Goal: Complete application form: Complete application form

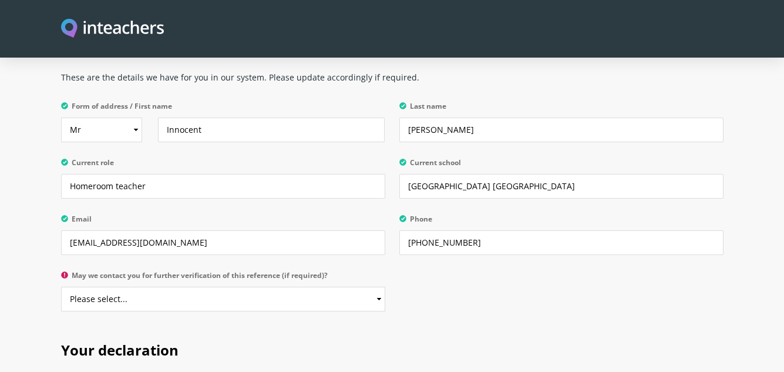
scroll to position [2275, 0]
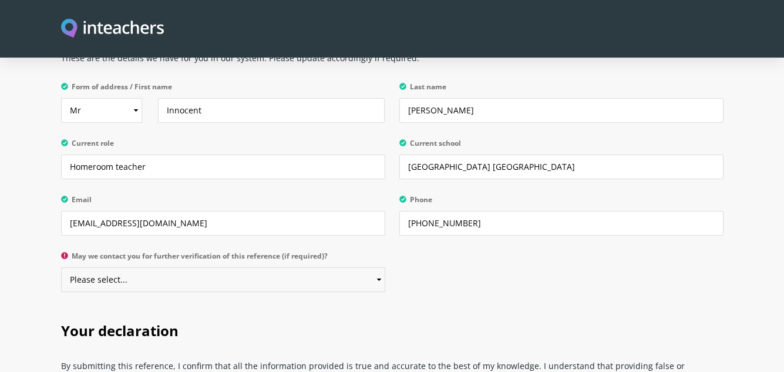
click at [380, 267] on select "Please select... Yes No" at bounding box center [223, 279] width 324 height 25
select select "Yes"
click at [61, 267] on select "Please select... Yes No" at bounding box center [223, 279] width 324 height 25
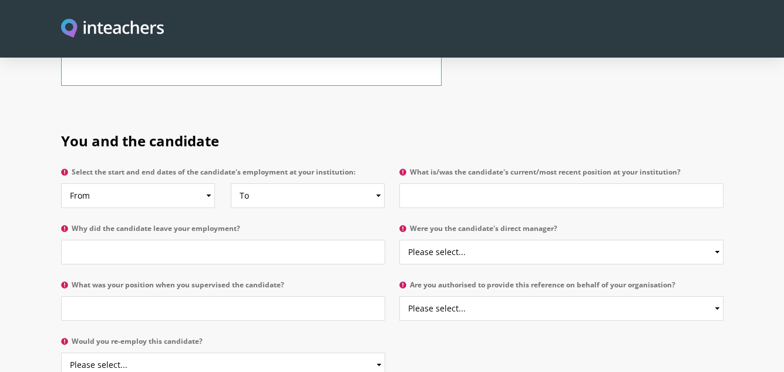
scroll to position [591, 0]
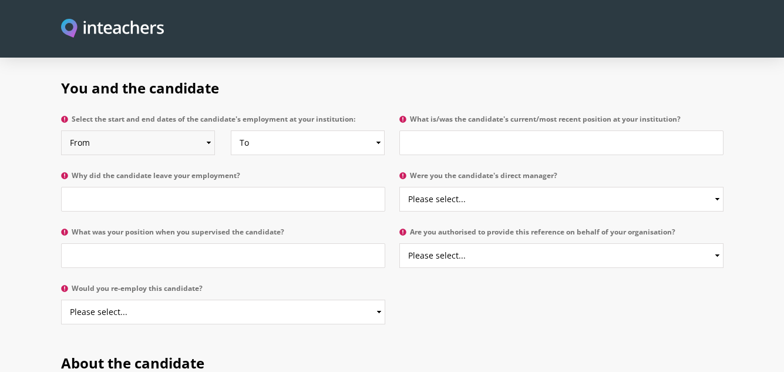
click at [207, 130] on select "From 2025 2024 2023 2022 2021 2020 2019 2018 2017 2016 2015 2014 2013 2012 2011…" at bounding box center [138, 142] width 154 height 25
select select "2023"
click at [61, 130] on select "From 2025 2024 2023 2022 2021 2020 2019 2018 2017 2016 2015 2014 2013 2012 2011…" at bounding box center [138, 142] width 154 height 25
click at [380, 130] on select "To Currently 2025 2024 2023 2022 2021 2020 2019 2018 2017 2016 2015 2014 2013 2…" at bounding box center [308, 142] width 154 height 25
select select "2025"
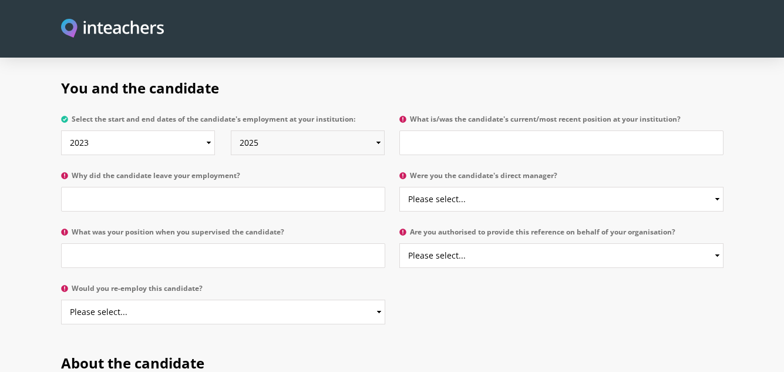
click at [231, 130] on select "To Currently 2025 2024 2023 2022 2021 2020 2019 2018 2017 2016 2015 2014 2013 2…" at bounding box center [308, 142] width 154 height 25
click at [277, 187] on input "Why did the candidate leave your employment?" at bounding box center [223, 199] width 324 height 25
type input "Looking for a new challenges"
click at [166, 243] on input "What was your position when you supervised the candidate?" at bounding box center [223, 255] width 324 height 25
type input "Head of Department"
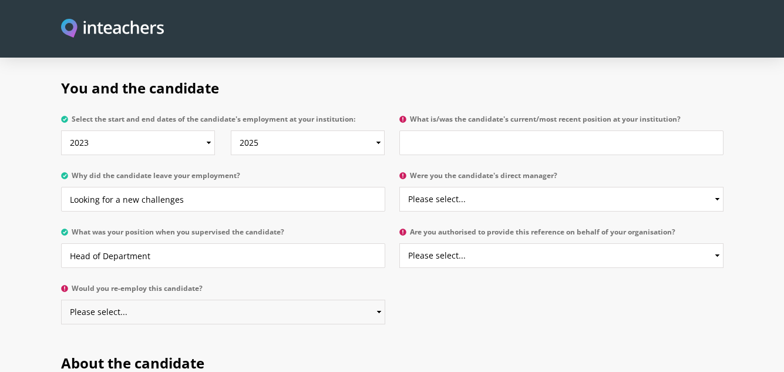
click at [162, 300] on select "Please select... Yes No" at bounding box center [223, 312] width 324 height 25
select select "Yes"
click at [61, 300] on select "Please select... Yes No" at bounding box center [223, 312] width 324 height 25
click at [468, 187] on select "Please select... Yes No" at bounding box center [561, 199] width 324 height 25
select select "Yes"
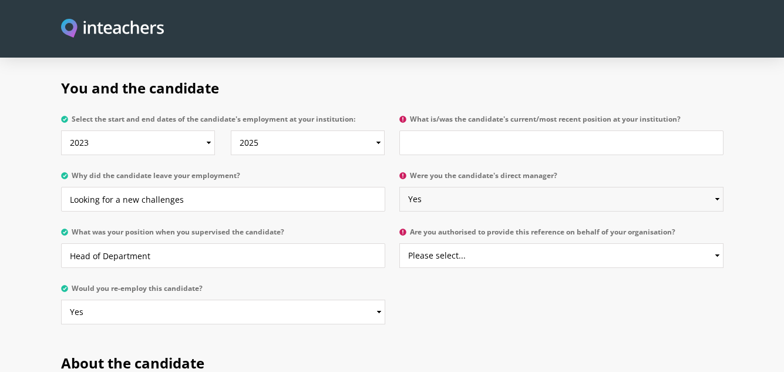
click at [399, 187] on select "Please select... Yes No" at bounding box center [561, 199] width 324 height 25
click at [461, 246] on p "Are you authorised to provide this reference on behalf of your organisation? Pl…" at bounding box center [557, 251] width 331 height 56
click at [466, 243] on select "Please select... Yes No" at bounding box center [561, 255] width 324 height 25
select select "Yes"
click at [399, 243] on select "Please select... Yes No" at bounding box center [561, 255] width 324 height 25
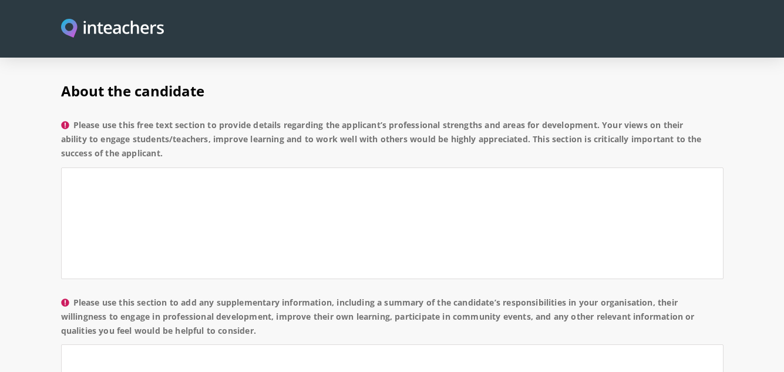
scroll to position [829, 0]
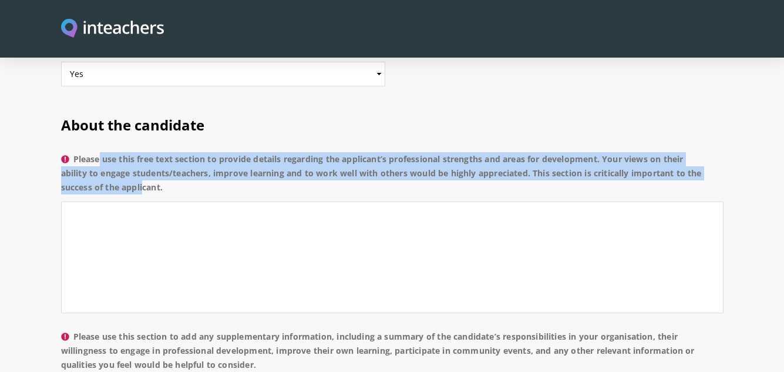
drag, startPoint x: 78, startPoint y: 123, endPoint x: 121, endPoint y: 153, distance: 52.3
click at [121, 153] on label "Please use this free text section to provide details regarding the applicant’s …" at bounding box center [392, 176] width 663 height 49
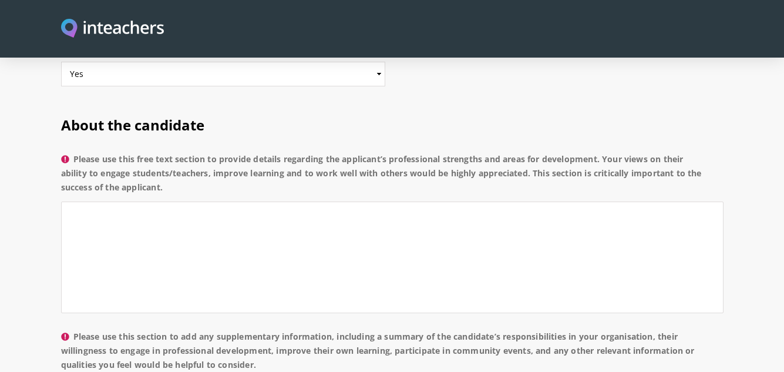
click at [76, 152] on label "Please use this free text section to provide details regarding the applicant’s …" at bounding box center [392, 176] width 663 height 49
click at [76, 201] on textarea "Please use this free text section to provide details regarding the applicant’s …" at bounding box center [392, 257] width 663 height 112
drag, startPoint x: 77, startPoint y: 125, endPoint x: 175, endPoint y: 159, distance: 103.8
click at [175, 159] on label "Please use this free text section to provide details regarding the applicant’s …" at bounding box center [392, 176] width 663 height 49
copy label "Please use this free text section to provide details regarding the applicant’s …"
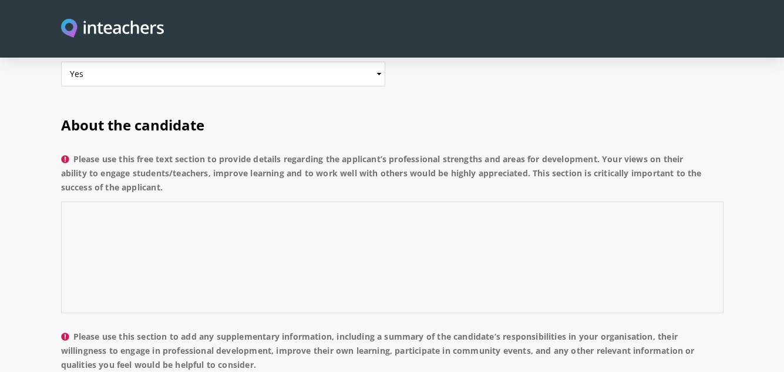
click at [104, 201] on textarea "Please use this free text section to provide details regarding the applicant’s …" at bounding box center [392, 257] width 663 height 112
paste textarea "She demonstrates strong professional strengths, including clear and confident c…"
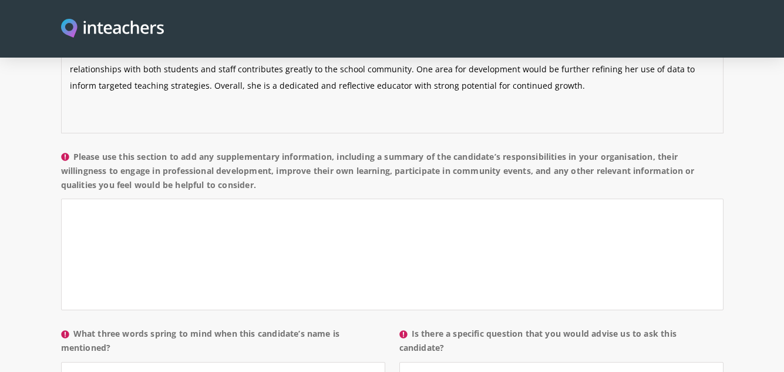
scroll to position [1014, 0]
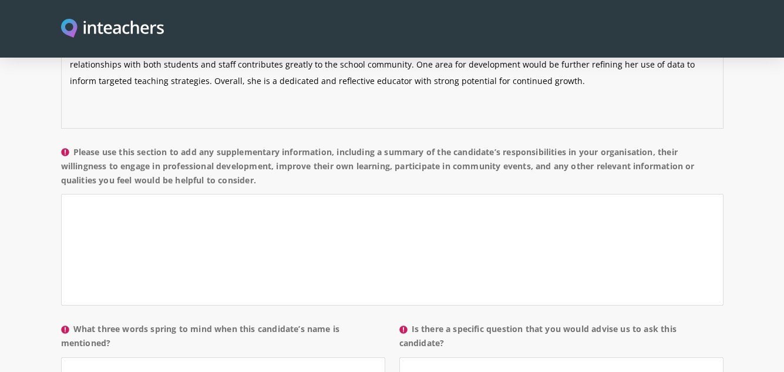
type textarea "She demonstrates strong professional strengths, including clear and confident c…"
drag, startPoint x: 76, startPoint y: 118, endPoint x: 264, endPoint y: 150, distance: 190.6
click at [264, 150] on label "Please use this section to add any supplementary information, including a summa…" at bounding box center [392, 169] width 663 height 49
copy label "Please use this section to add any supplementary information, including a summa…"
click at [116, 194] on textarea "Please use this section to add any supplementary information, including a summa…" at bounding box center [392, 250] width 663 height 112
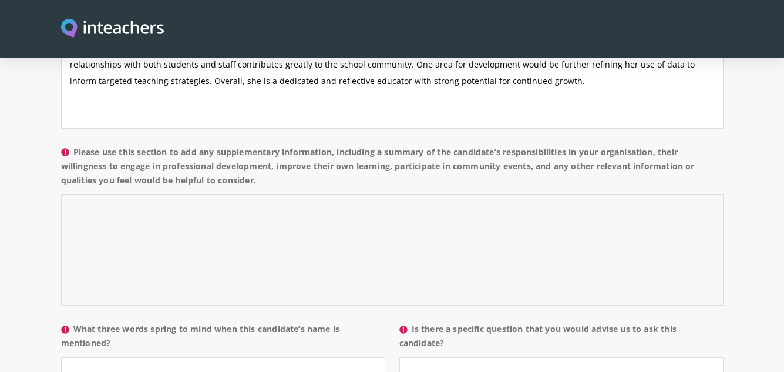
paste textarea "She has taken on a range of responsibilities within our organisation, including…"
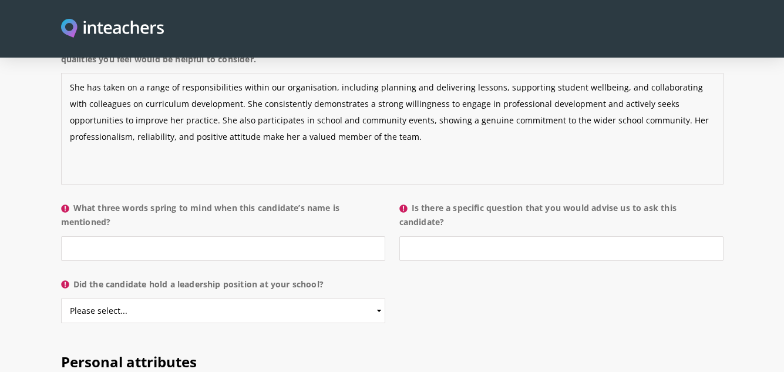
scroll to position [1140, 0]
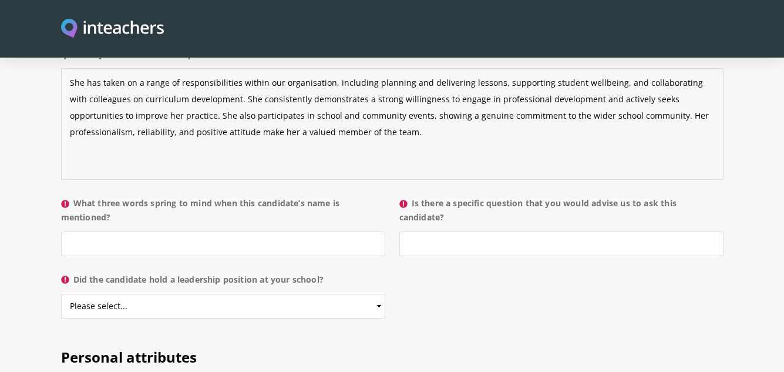
type textarea "She has taken on a range of responsibilities within our organisation, including…"
click at [161, 231] on input "What three words spring to mind when this candidate’s name is mentioned?" at bounding box center [223, 243] width 324 height 25
type input "Creative, confident cheerful"
click at [186, 294] on select "Please select... Yes No" at bounding box center [223, 306] width 324 height 25
select select "No"
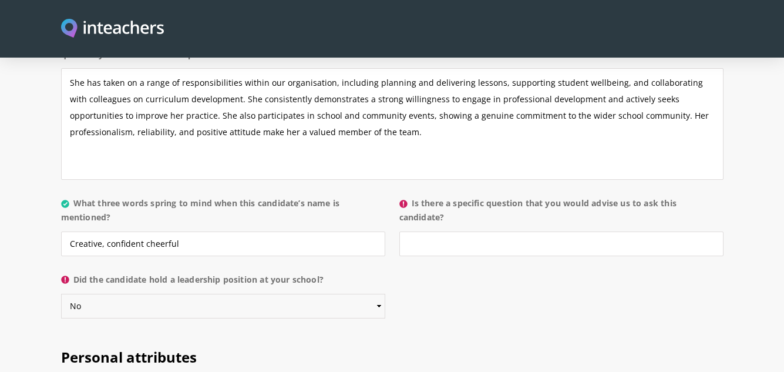
click at [61, 294] on select "Please select... Yes No" at bounding box center [223, 306] width 324 height 25
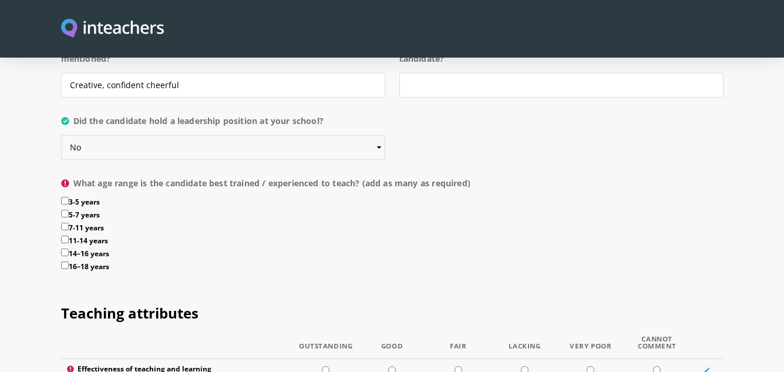
scroll to position [1304, 0]
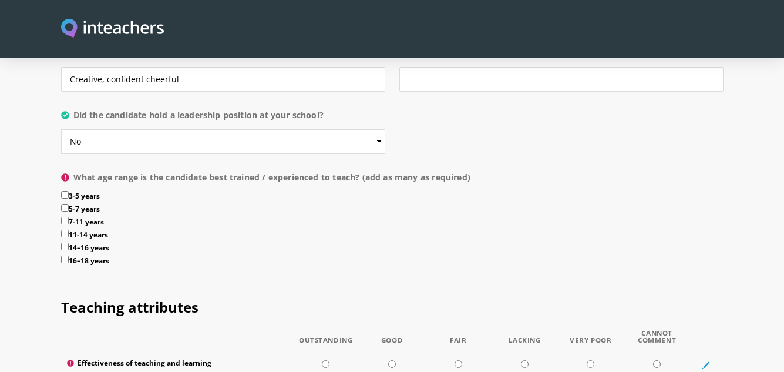
click at [68, 204] on input "5-7 years" at bounding box center [65, 208] width 8 height 8
checkbox input "true"
click at [67, 217] on input "7-11 years" at bounding box center [65, 221] width 8 height 8
checkbox input "true"
click at [66, 230] on input "11-14 years" at bounding box center [65, 234] width 8 height 8
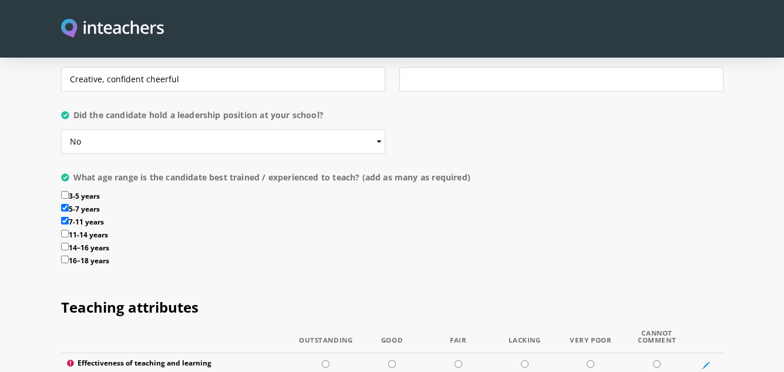
checkbox input "true"
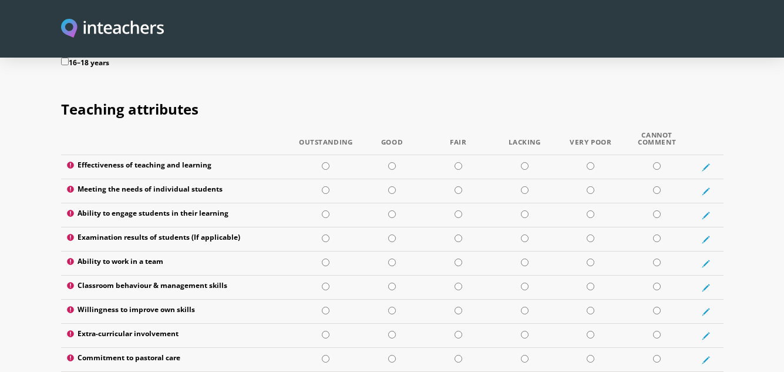
scroll to position [1497, 0]
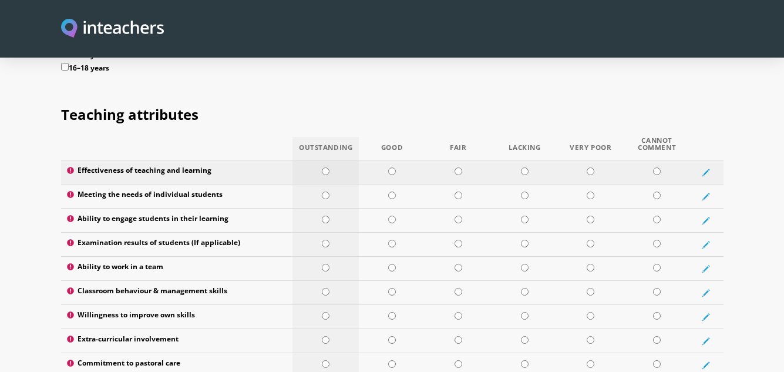
click at [325, 167] on input "radio" at bounding box center [326, 171] width 8 height 8
radio input "true"
click at [325, 191] on input "radio" at bounding box center [326, 195] width 8 height 8
radio input "true"
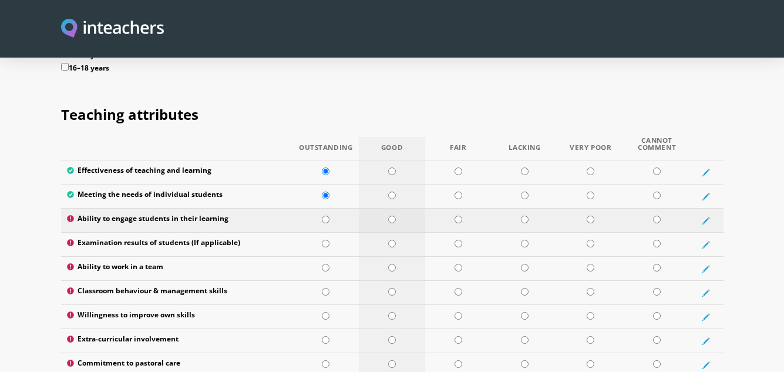
click at [390, 216] on input "radio" at bounding box center [392, 220] width 8 height 8
radio input "true"
click at [391, 240] on input "radio" at bounding box center [392, 244] width 8 height 8
radio input "true"
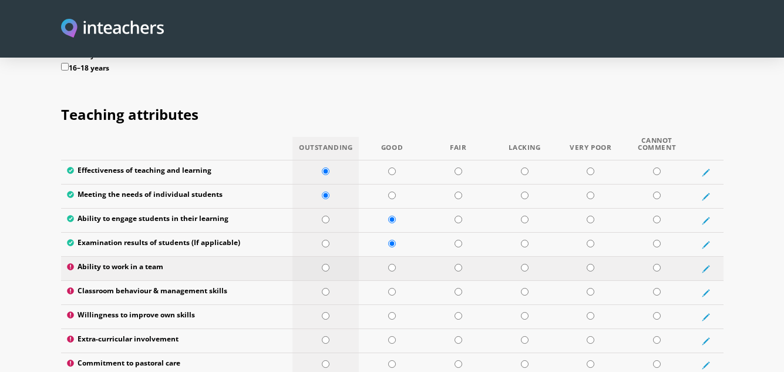
click at [329, 264] on input "radio" at bounding box center [326, 268] width 8 height 8
radio input "true"
click at [325, 288] on input "radio" at bounding box center [326, 292] width 8 height 8
radio input "true"
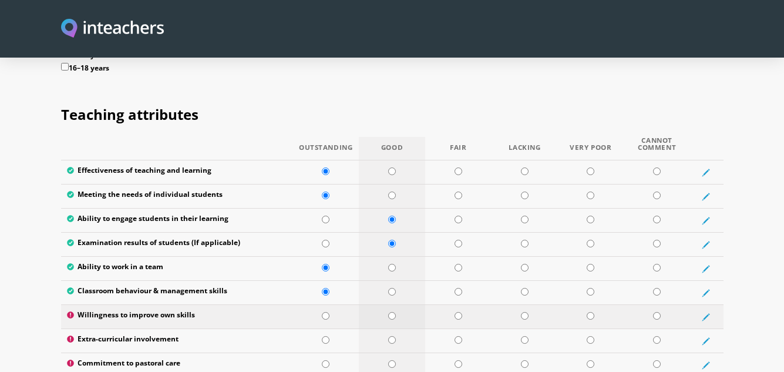
click at [389, 312] on input "radio" at bounding box center [392, 316] width 8 height 8
radio input "true"
click at [328, 336] on input "radio" at bounding box center [326, 340] width 8 height 8
radio input "true"
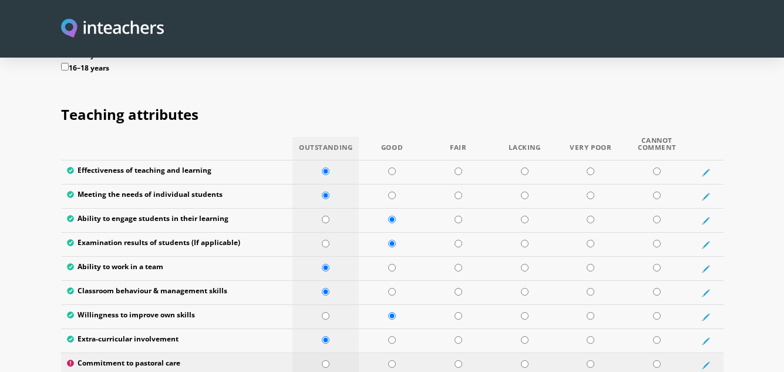
click at [327, 360] on input "radio" at bounding box center [326, 364] width 8 height 8
radio input "true"
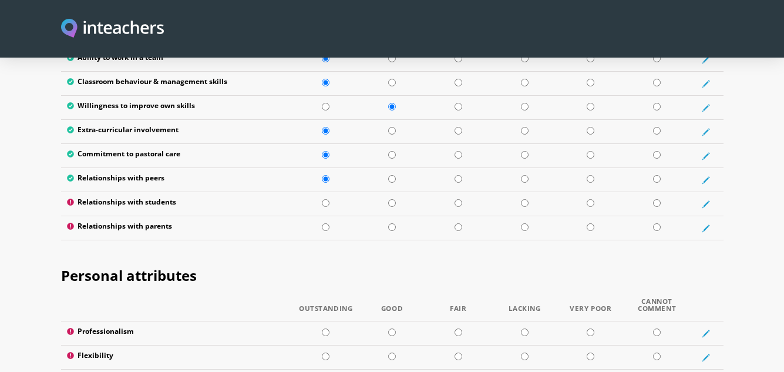
scroll to position [1712, 0]
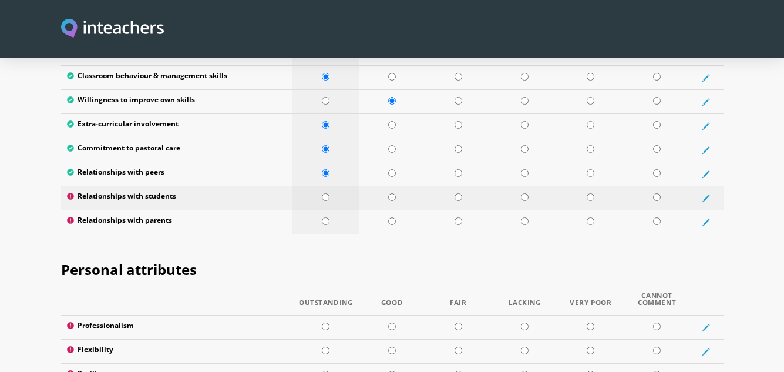
click at [326, 193] on input "radio" at bounding box center [326, 197] width 8 height 8
radio input "true"
click at [327, 210] on td at bounding box center [326, 222] width 66 height 24
radio input "true"
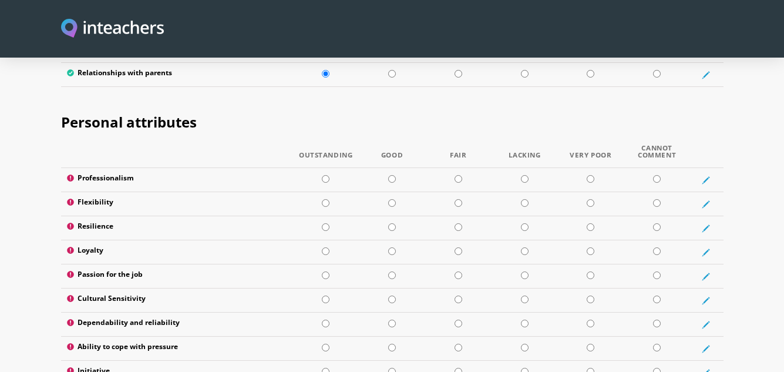
scroll to position [1870, 0]
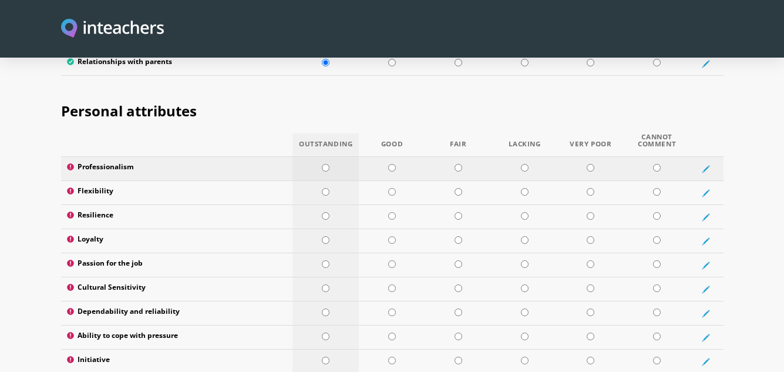
click at [325, 164] on input "radio" at bounding box center [326, 168] width 8 height 8
radio input "true"
click at [324, 188] on input "radio" at bounding box center [326, 192] width 8 height 8
radio input "true"
click at [328, 212] on input "radio" at bounding box center [326, 216] width 8 height 8
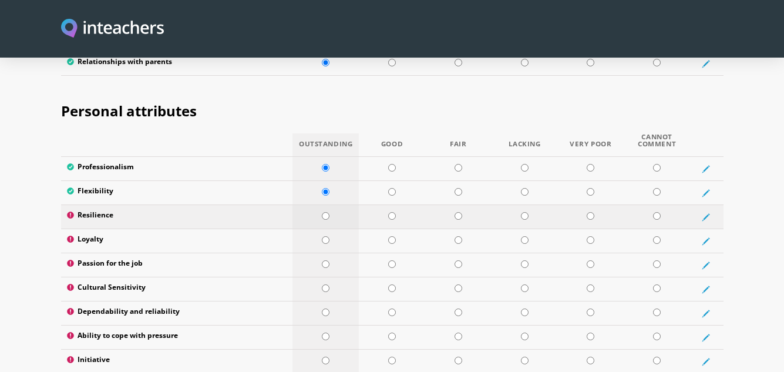
radio input "true"
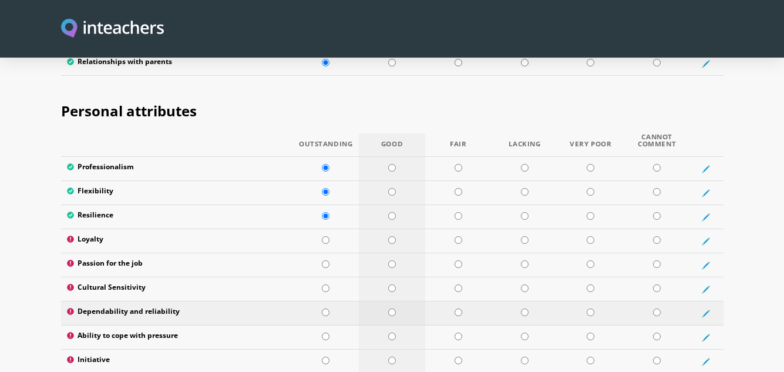
click at [389, 308] on input "radio" at bounding box center [392, 312] width 8 height 8
radio input "true"
click at [327, 332] on input "radio" at bounding box center [326, 336] width 8 height 8
radio input "true"
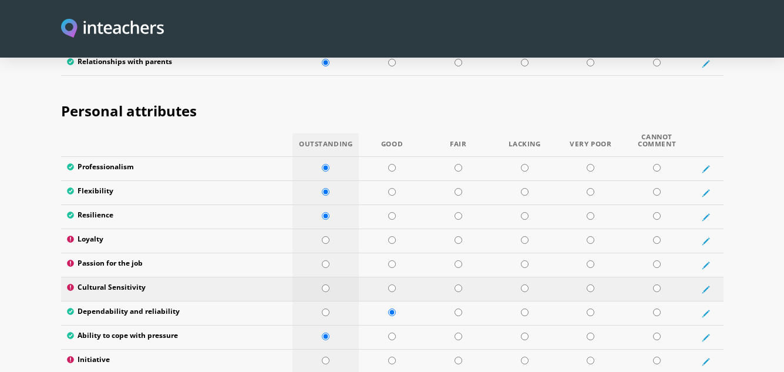
click at [328, 284] on input "radio" at bounding box center [326, 288] width 8 height 8
radio input "true"
click at [325, 260] on input "radio" at bounding box center [326, 264] width 8 height 8
radio input "true"
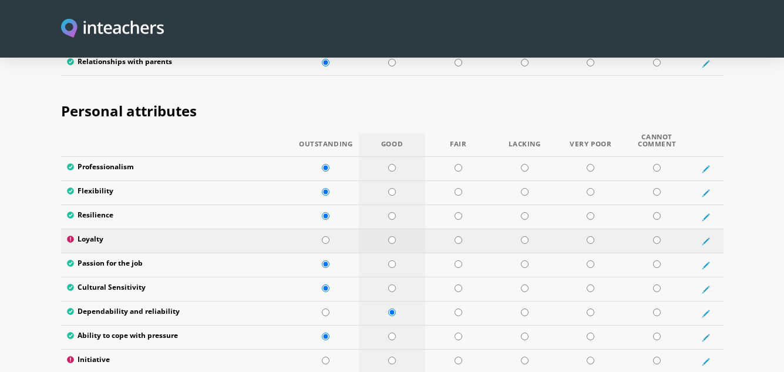
click at [391, 236] on input "radio" at bounding box center [392, 240] width 8 height 8
radio input "true"
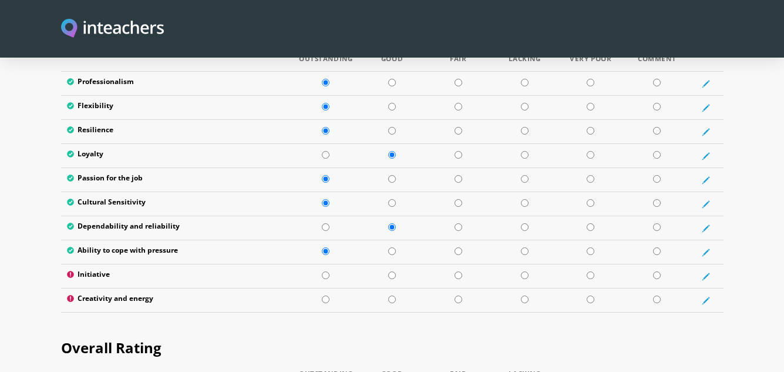
scroll to position [2046, 0]
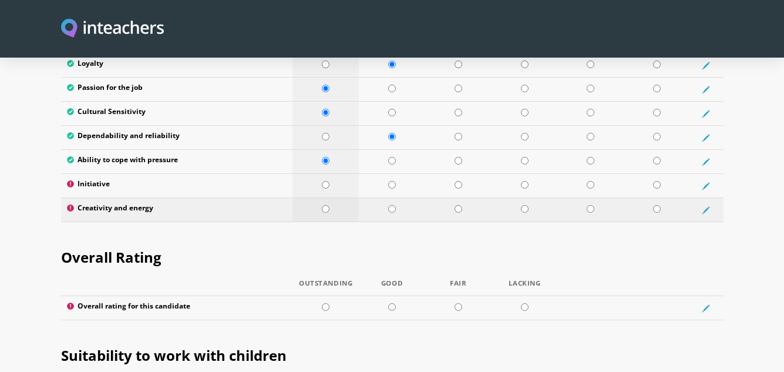
click at [326, 205] on input "radio" at bounding box center [326, 209] width 8 height 8
radio input "true"
click at [327, 205] on input "radio" at bounding box center [326, 209] width 8 height 8
click at [393, 181] on input "radio" at bounding box center [392, 185] width 8 height 8
radio input "true"
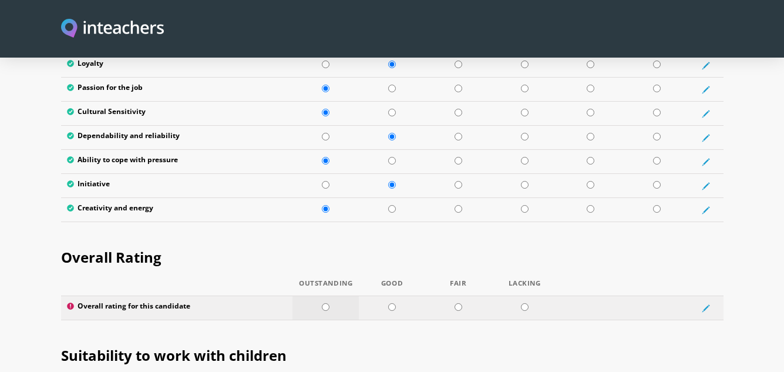
click at [328, 303] on input "radio" at bounding box center [326, 307] width 8 height 8
radio input "true"
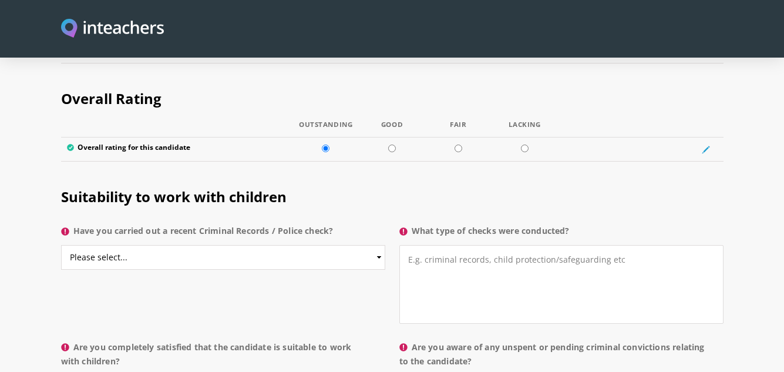
scroll to position [2210, 0]
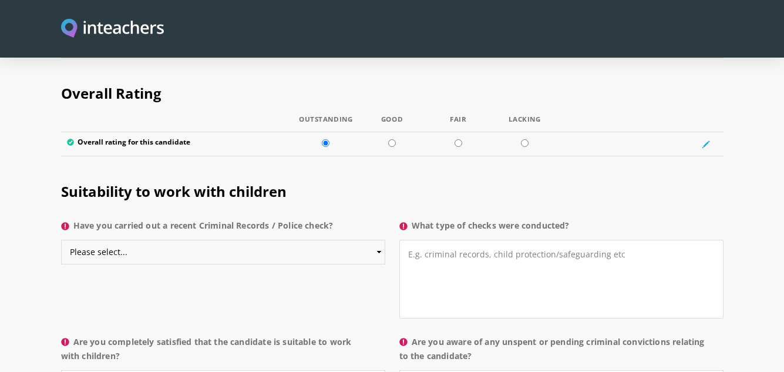
click at [375, 240] on select "Please select... Yes No Do not know" at bounding box center [223, 252] width 324 height 25
select select "No"
click at [61, 240] on select "Please select... Yes No Do not know" at bounding box center [223, 252] width 324 height 25
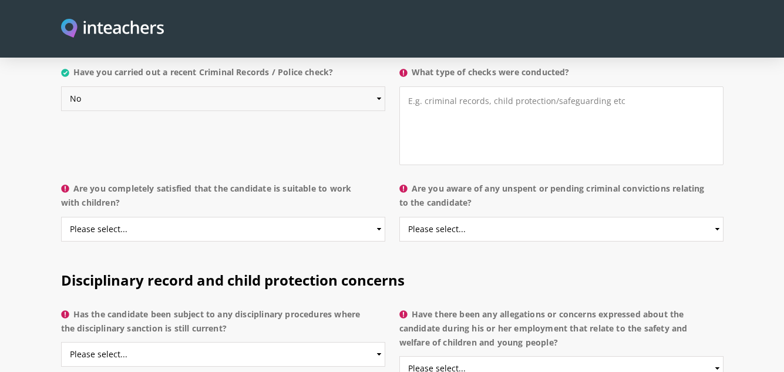
scroll to position [2368, 0]
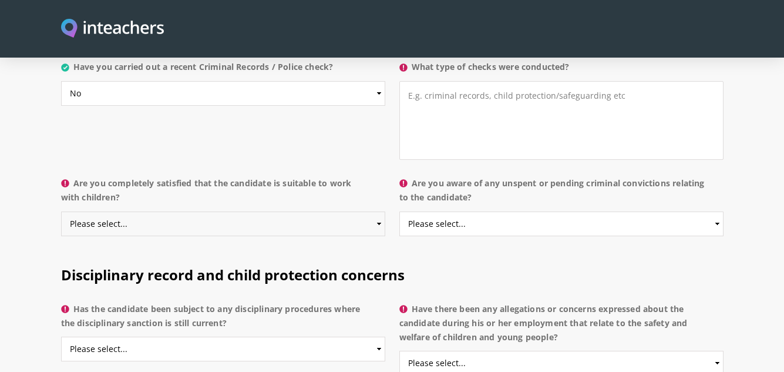
click at [344, 211] on select "Please select... Yes No Do not know" at bounding box center [223, 223] width 324 height 25
select select "Yes"
click at [61, 211] on select "Please select... Yes No Do not know" at bounding box center [223, 223] width 324 height 25
click at [455, 211] on select "Please select... Yes No Do not know" at bounding box center [561, 223] width 324 height 25
select select "No"
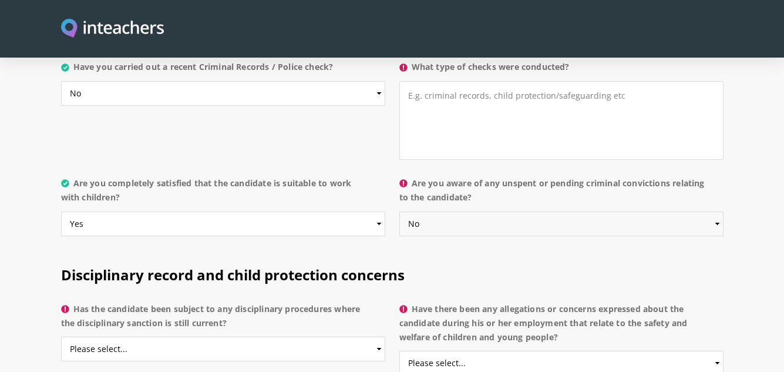
click at [399, 211] on select "Please select... Yes No Do not know" at bounding box center [561, 223] width 324 height 25
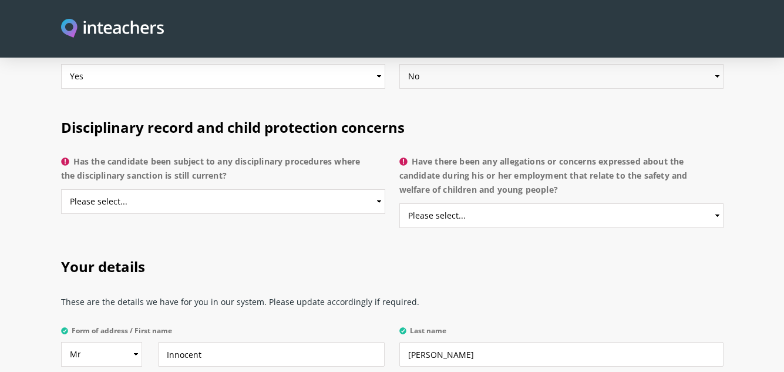
scroll to position [2499, 0]
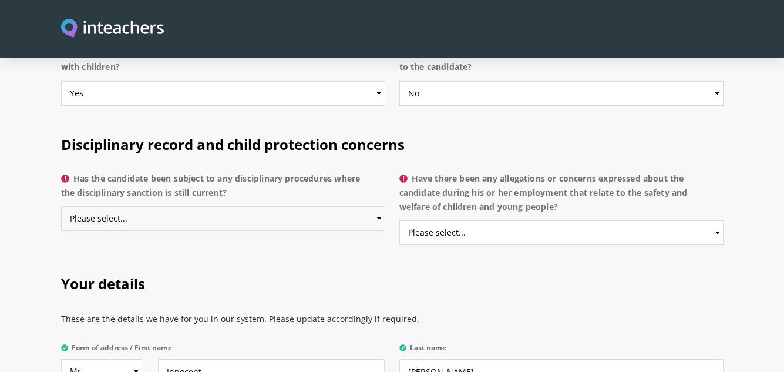
click at [211, 206] on select "Please select... Yes No Do not know" at bounding box center [223, 218] width 324 height 25
select select "No"
click at [61, 206] on select "Please select... Yes No Do not know" at bounding box center [223, 218] width 324 height 25
click at [465, 220] on select "Please select... Yes No Do not know" at bounding box center [561, 232] width 324 height 25
select select "No"
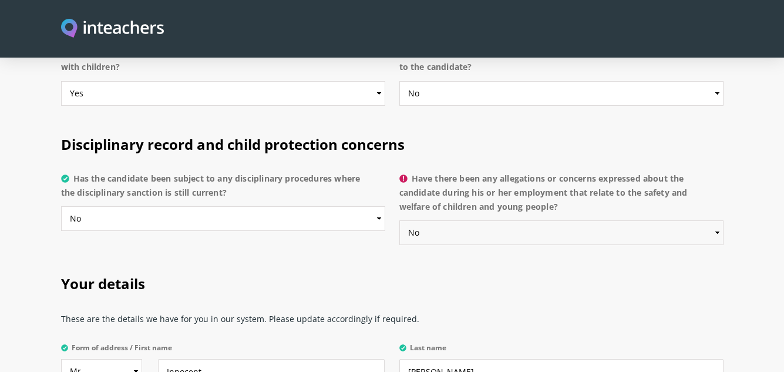
click at [399, 220] on select "Please select... Yes No Do not know" at bounding box center [561, 232] width 324 height 25
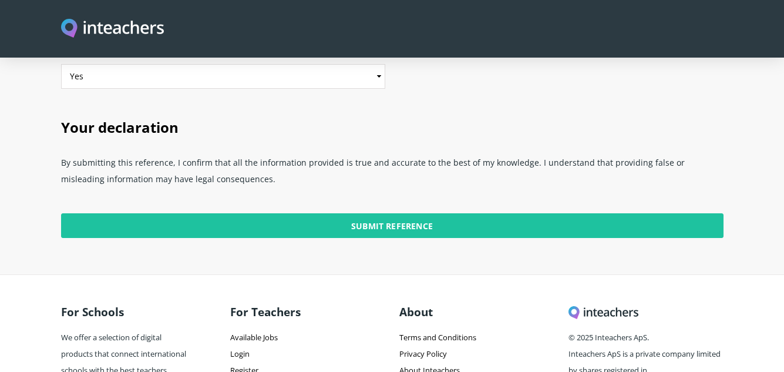
scroll to position [2929, 0]
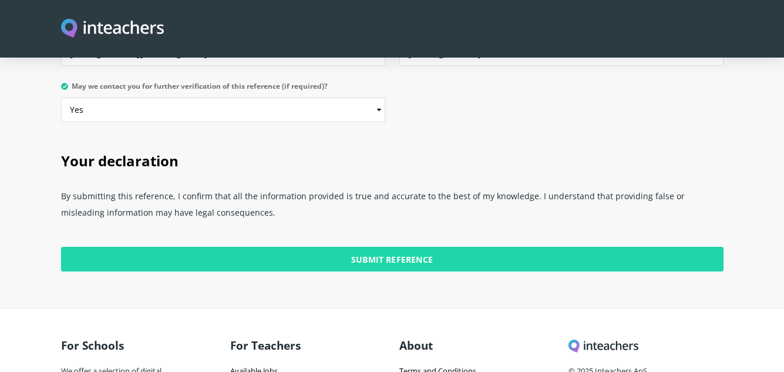
click at [366, 247] on input "Submit Reference" at bounding box center [392, 259] width 663 height 25
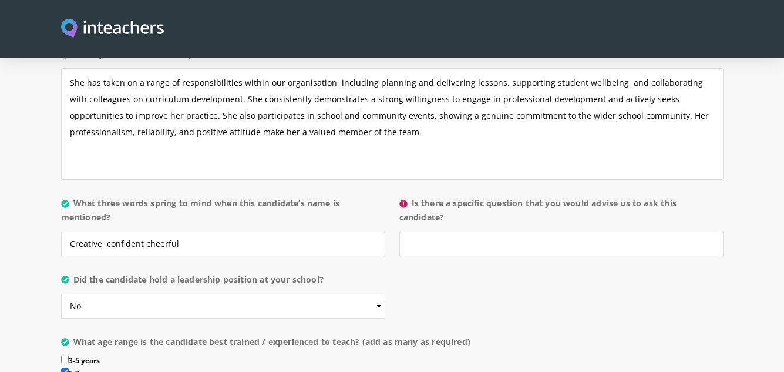
scroll to position [1134, 0]
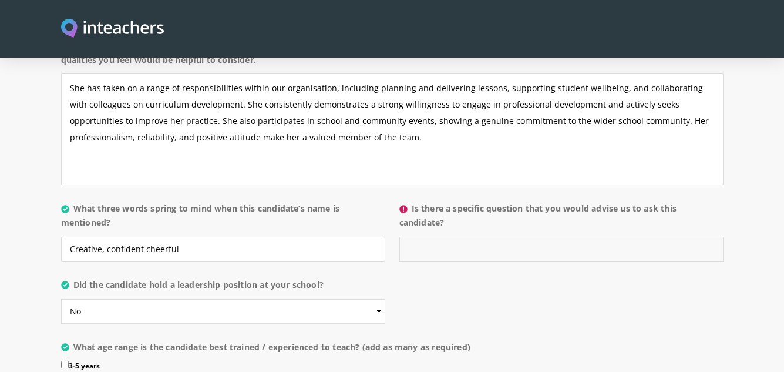
click at [447, 237] on input "Is there a specific question that you would advise us to ask this candidate?" at bounding box center [561, 249] width 324 height 25
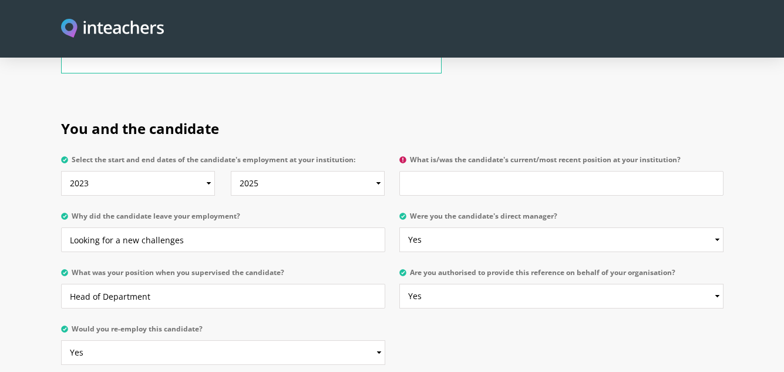
scroll to position [545, 0]
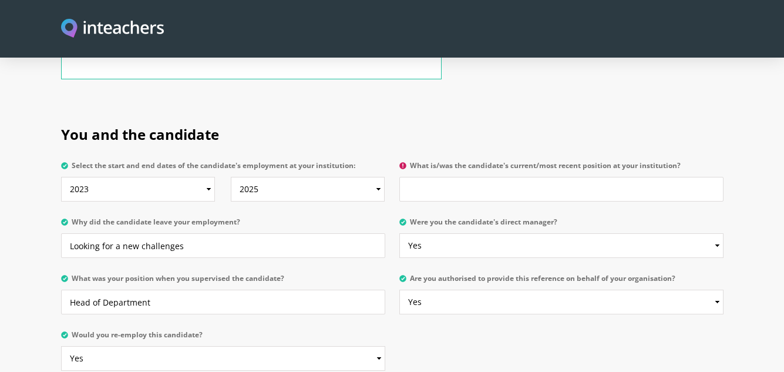
type input "no"
click at [431, 177] on input "What is/was the candidate's current/most recent position at your institution?" at bounding box center [561, 189] width 324 height 25
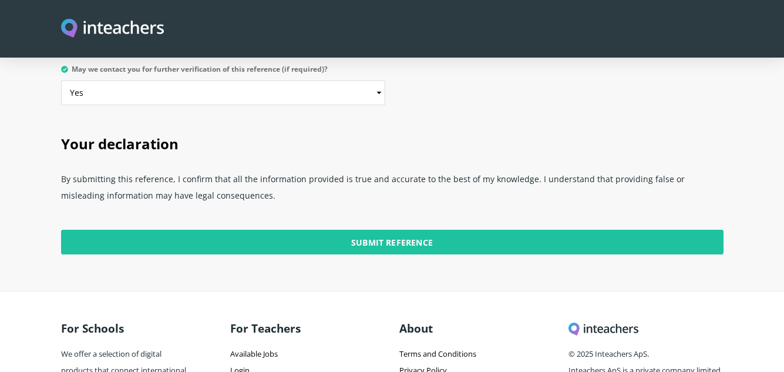
scroll to position [2957, 0]
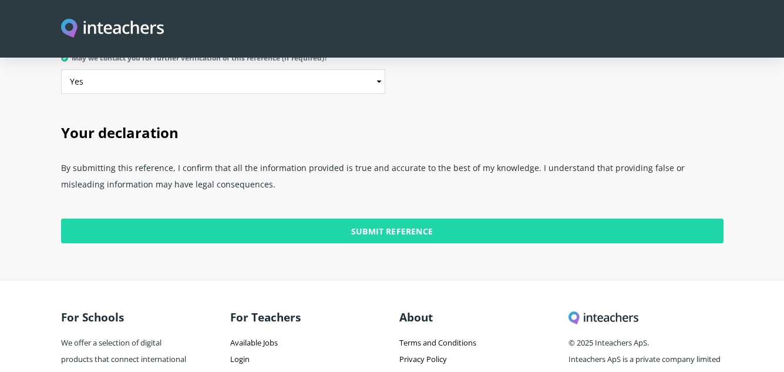
type input "Homeroom Teacher"
click at [411, 219] on input "Submit Reference" at bounding box center [392, 231] width 663 height 25
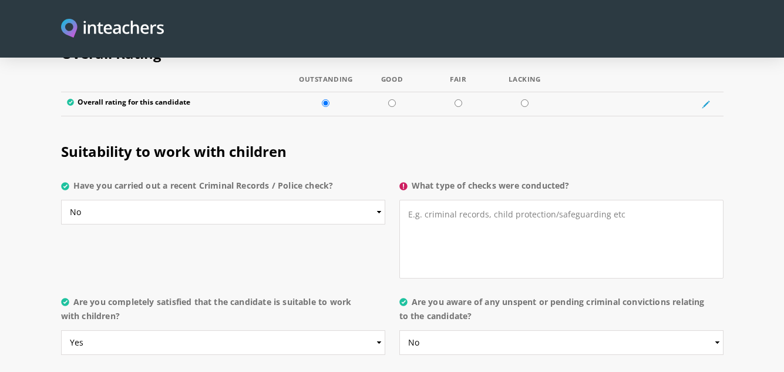
scroll to position [2244, 0]
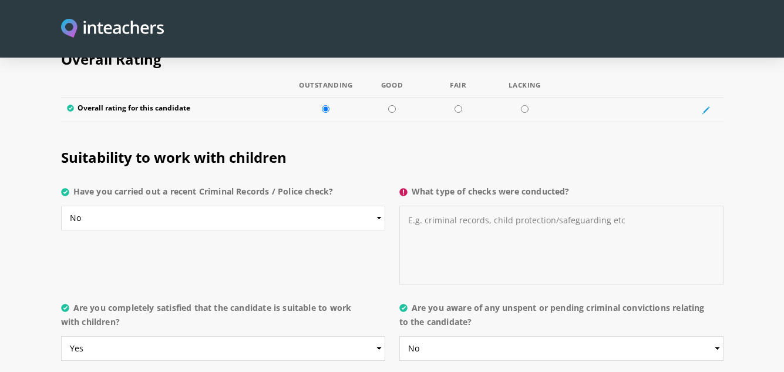
click at [429, 206] on textarea "What type of checks were conducted?" at bounding box center [561, 245] width 324 height 79
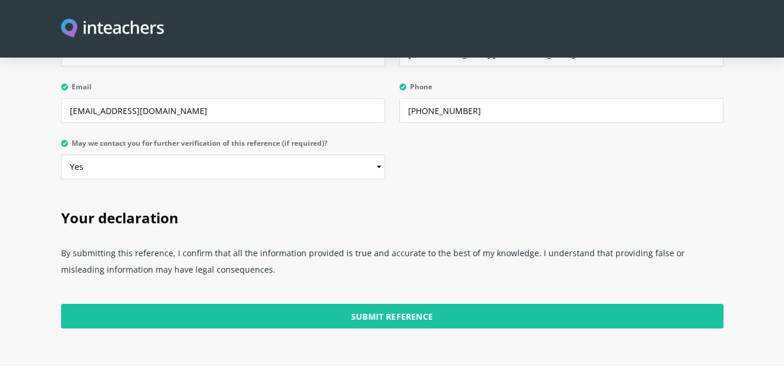
scroll to position [3007, 0]
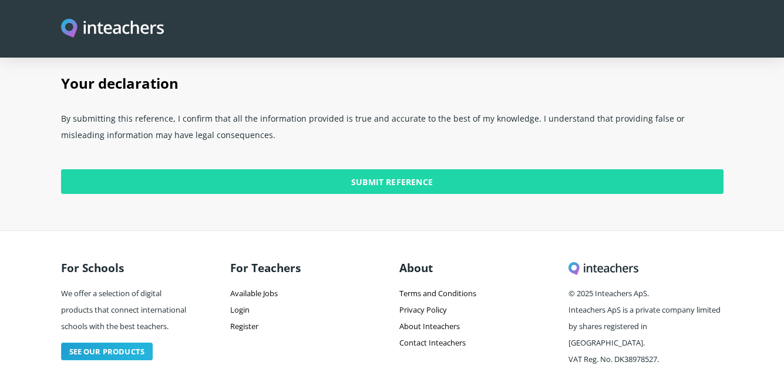
type textarea "no"
click at [418, 169] on input "Submit Reference" at bounding box center [392, 181] width 663 height 25
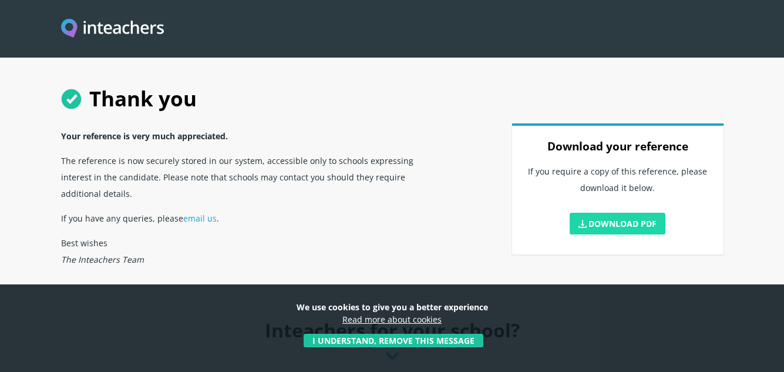
click at [614, 220] on link "Download PDF" at bounding box center [618, 224] width 96 height 22
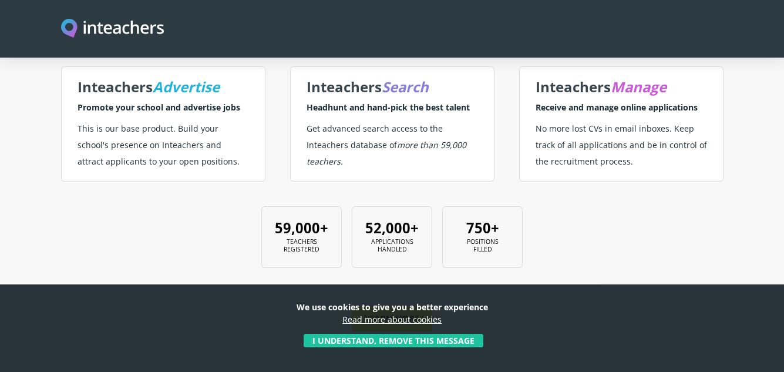
scroll to position [381, 0]
